Goal: Browse casually

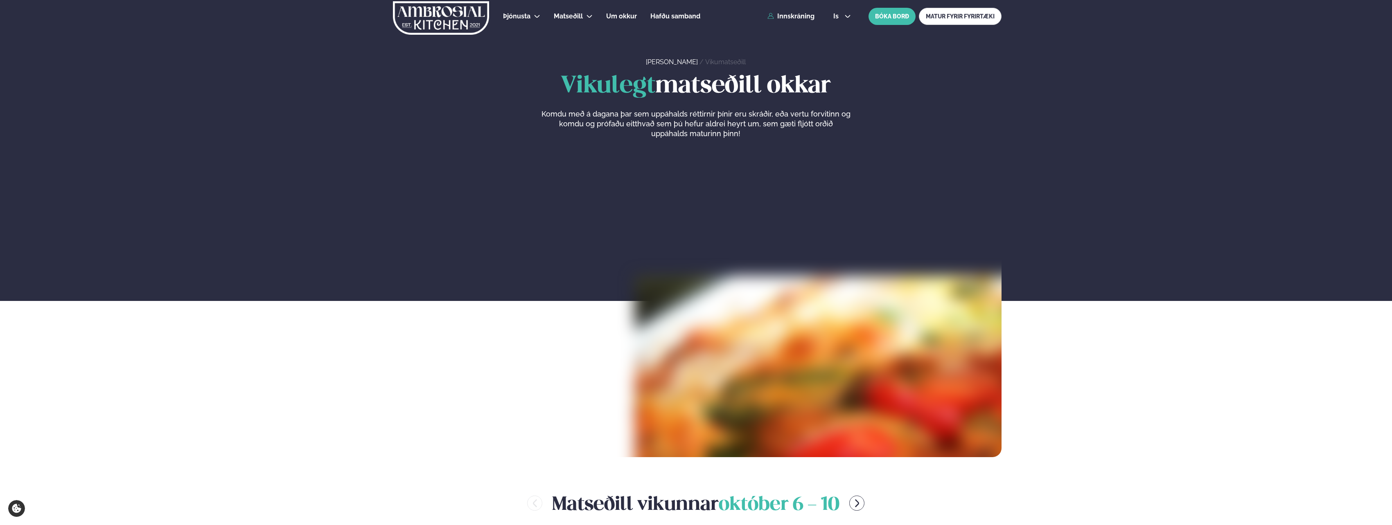
scroll to position [327, 0]
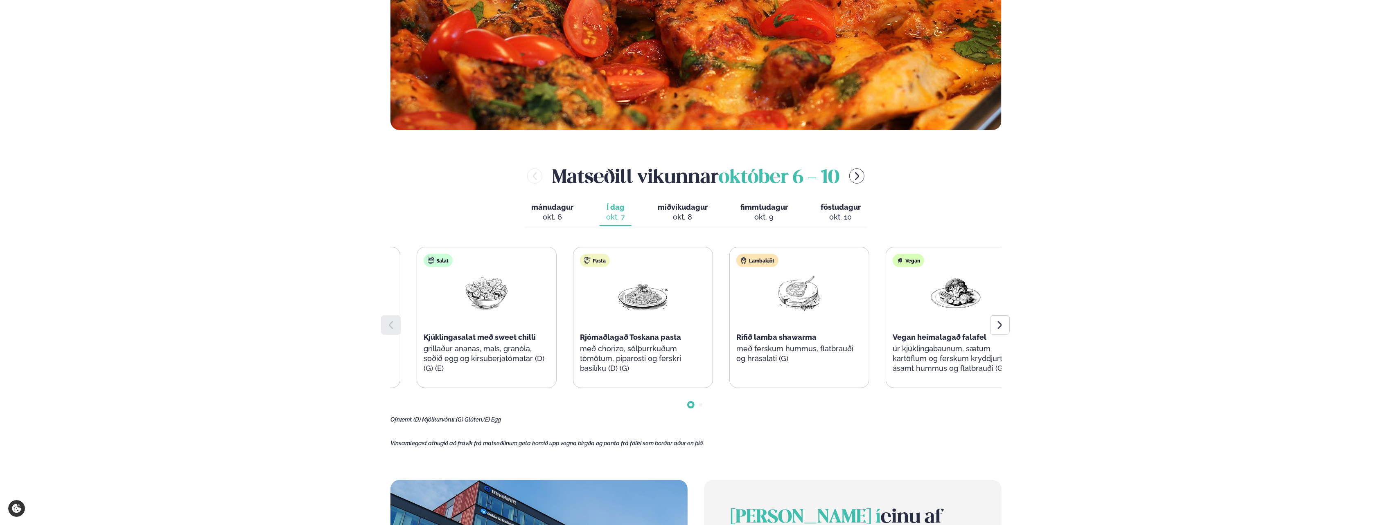
click at [622, 318] on div "Pasta Rjómaðlagað Toskana pasta með chorizo, sólþurrkuðum tómötum, piparosti og…" at bounding box center [642, 318] width 139 height 141
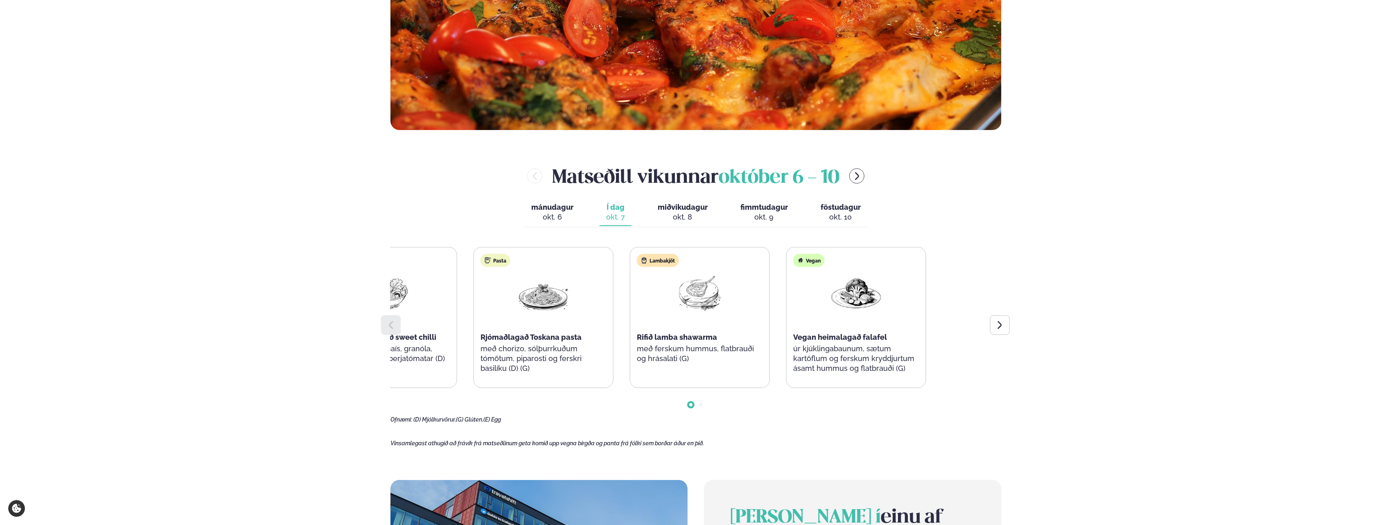
click at [621, 341] on div "Súpa Blómkáls og trufflusúpa (D) Salat Kjúklingasalat með sweet chilli grillaðu…" at bounding box center [465, 317] width 609 height 141
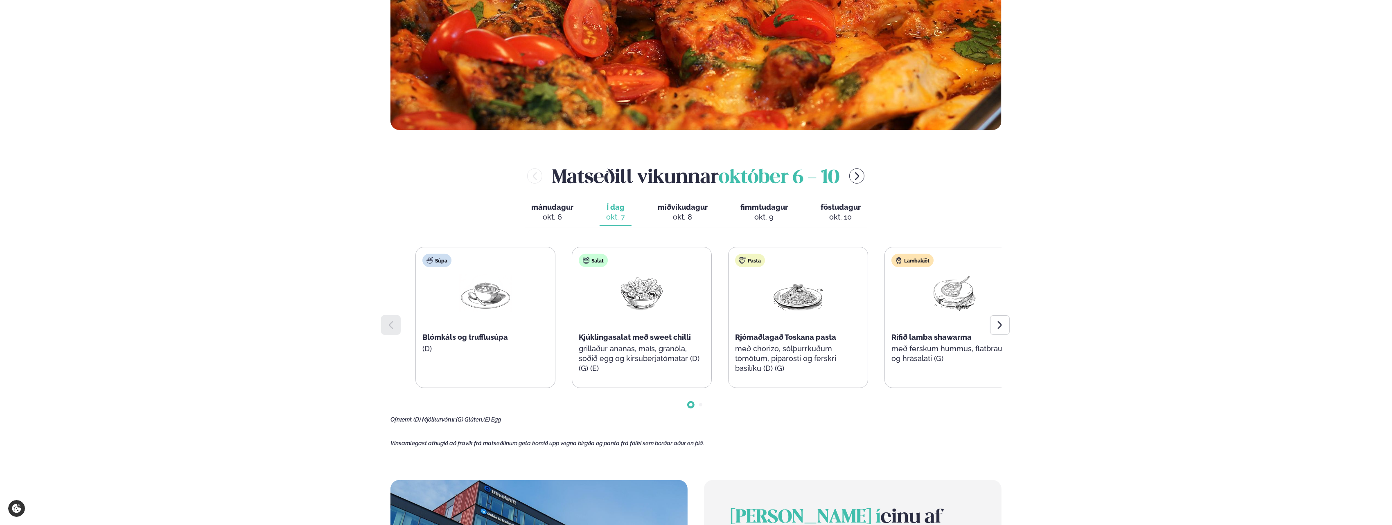
click at [938, 365] on div "Lambakjöt Rifið lamba shawarma með ferskum hummus, flatbrauði og hrásalati (G)" at bounding box center [954, 313] width 139 height 131
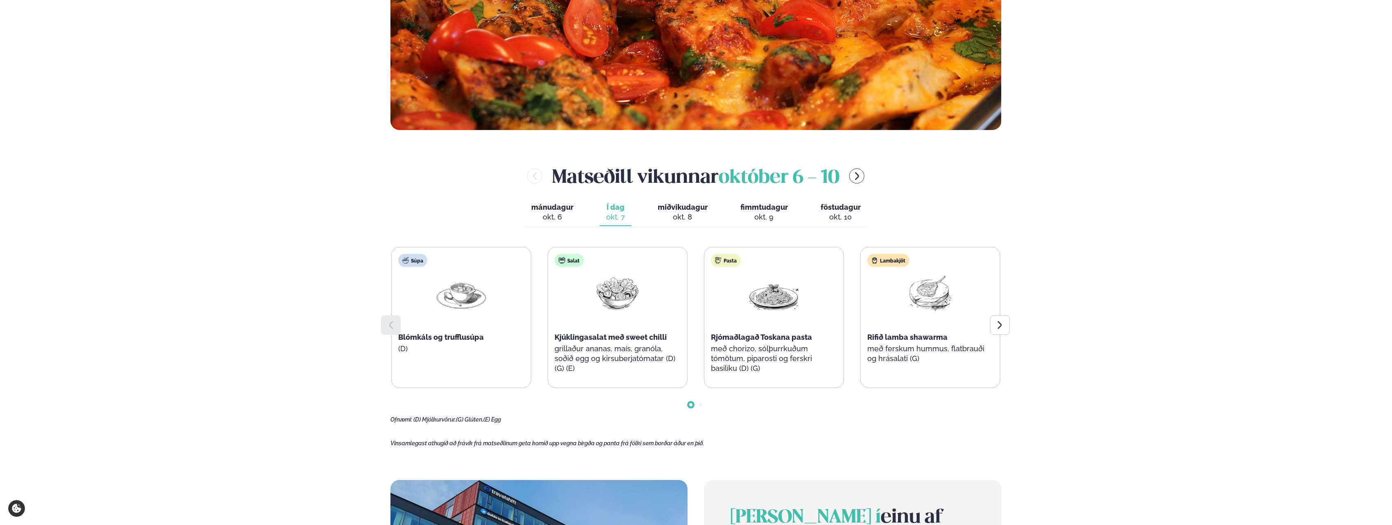
click at [797, 353] on p "með chorizo, sólþurrkuðum tómötum, piparosti og ferskri basilíku (D) (G)" at bounding box center [774, 358] width 126 height 29
click at [806, 394] on div at bounding box center [695, 398] width 611 height 20
click at [791, 355] on p "með chorizo, sólþurrkuðum tómötum, piparosti og ferskri basilíku (D) (G)" at bounding box center [774, 358] width 126 height 29
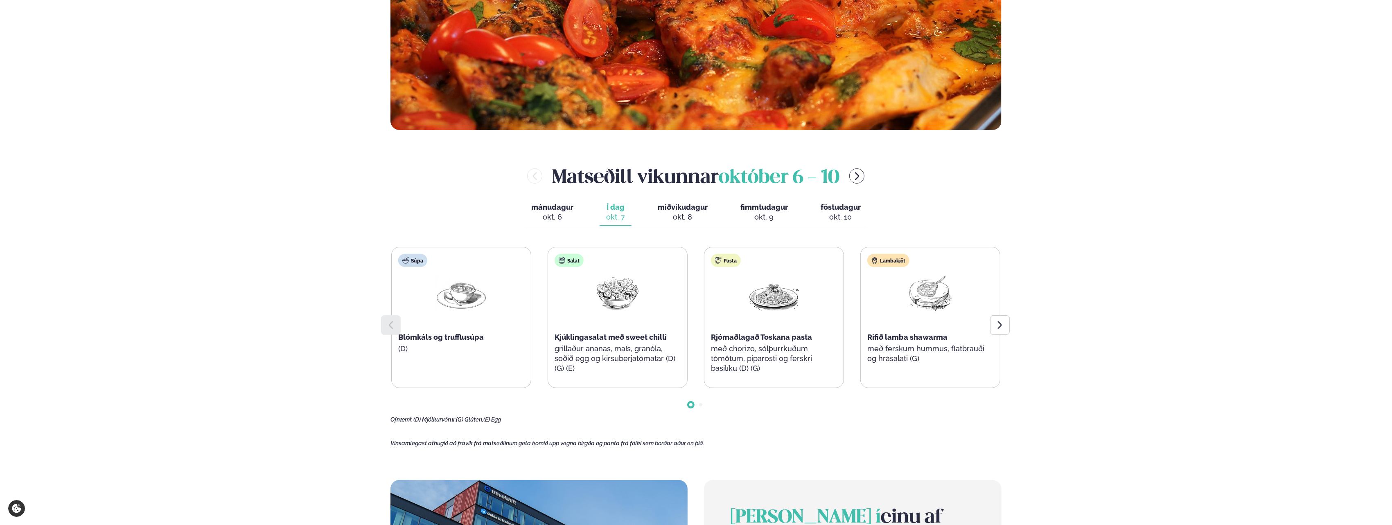
click at [791, 355] on p "með chorizo, sólþurrkuðum tómötum, piparosti og ferskri basilíku (D) (G)" at bounding box center [774, 358] width 126 height 29
click at [792, 355] on p "með chorizo, sólþurrkuðum tómötum, piparosti og ferskri basilíku (D) (G)" at bounding box center [774, 358] width 126 height 29
click at [740, 361] on p "með chorizo, sólþurrkuðum tómötum, piparosti og ferskri basilíku (D) (G)" at bounding box center [774, 358] width 126 height 29
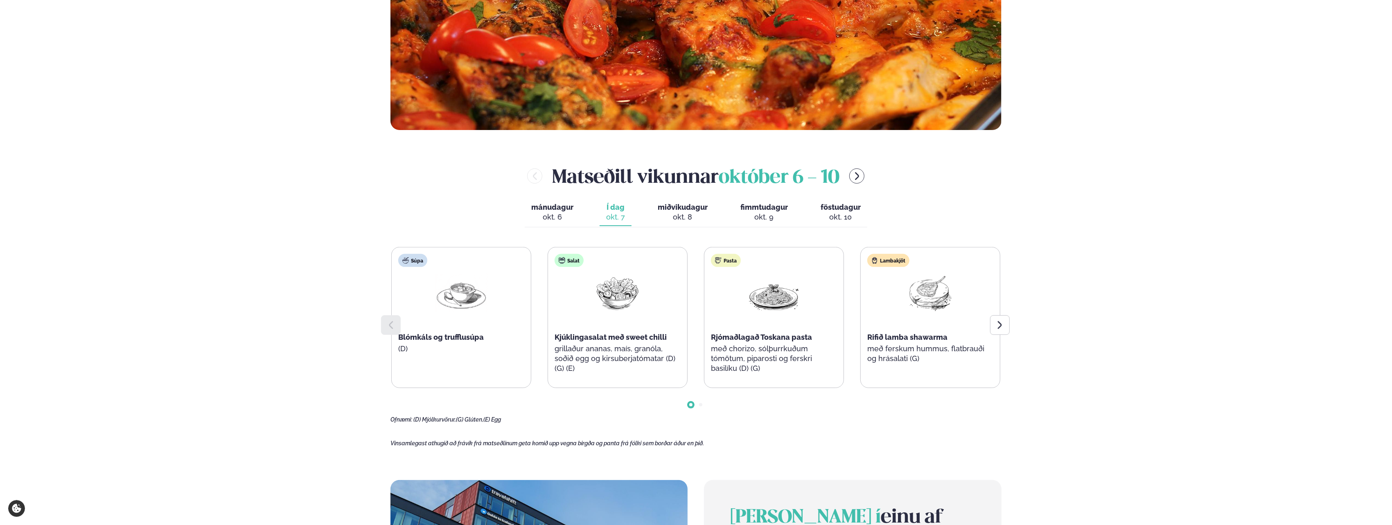
click at [740, 361] on p "með chorizo, sólþurrkuðum tómötum, piparosti og ferskri basilíku (D) (G)" at bounding box center [774, 358] width 126 height 29
click at [823, 437] on main "[PERSON_NAME] / Vikumatseðill Vikulegt matseðill okkar Komdu með á dagana þar s…" at bounding box center [696, 303] width 660 height 1261
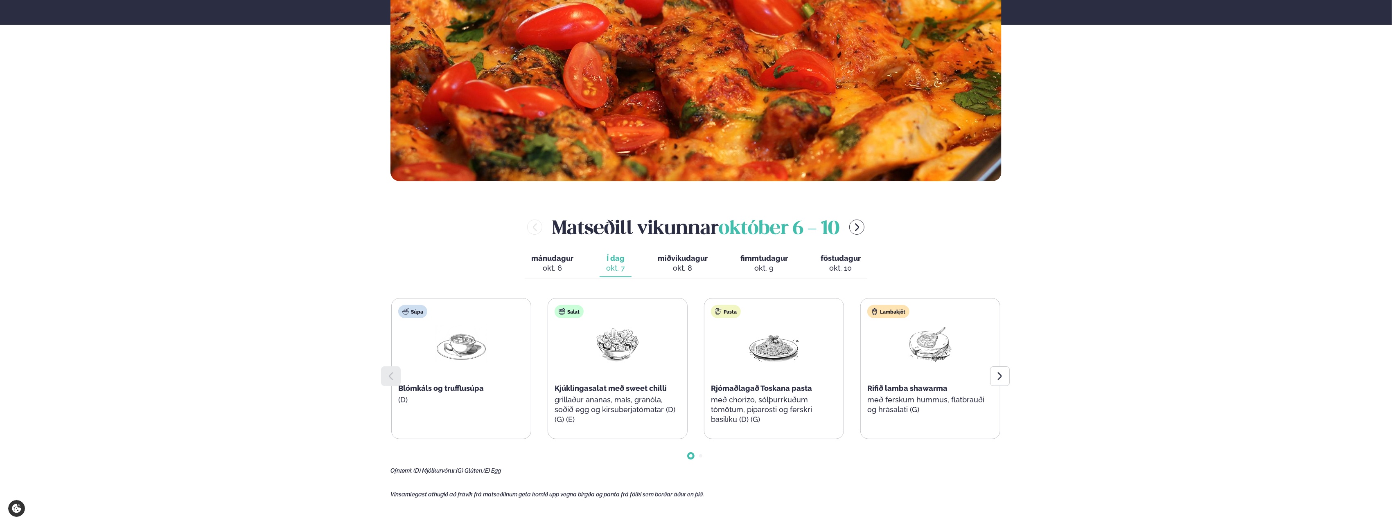
scroll to position [273, 0]
